Goal: Information Seeking & Learning: Learn about a topic

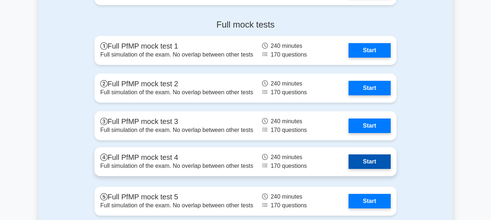
scroll to position [981, 0]
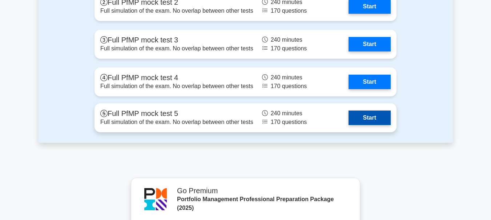
click at [348, 119] on link "Start" at bounding box center [369, 118] width 42 height 15
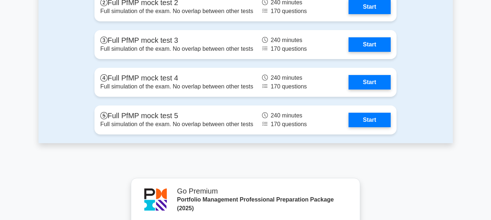
scroll to position [981, 0]
